Goal: Task Accomplishment & Management: Complete application form

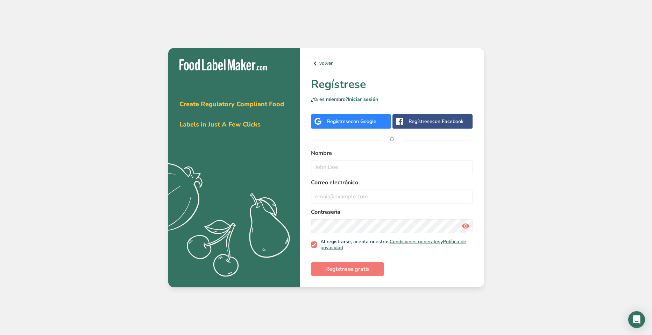
drag, startPoint x: 468, startPoint y: 65, endPoint x: 439, endPoint y: 82, distance: 34.0
drag, startPoint x: 386, startPoint y: 120, endPoint x: 377, endPoint y: 118, distance: 9.2
drag, startPoint x: 390, startPoint y: 121, endPoint x: 360, endPoint y: 107, distance: 32.7
